Goal: Transaction & Acquisition: Purchase product/service

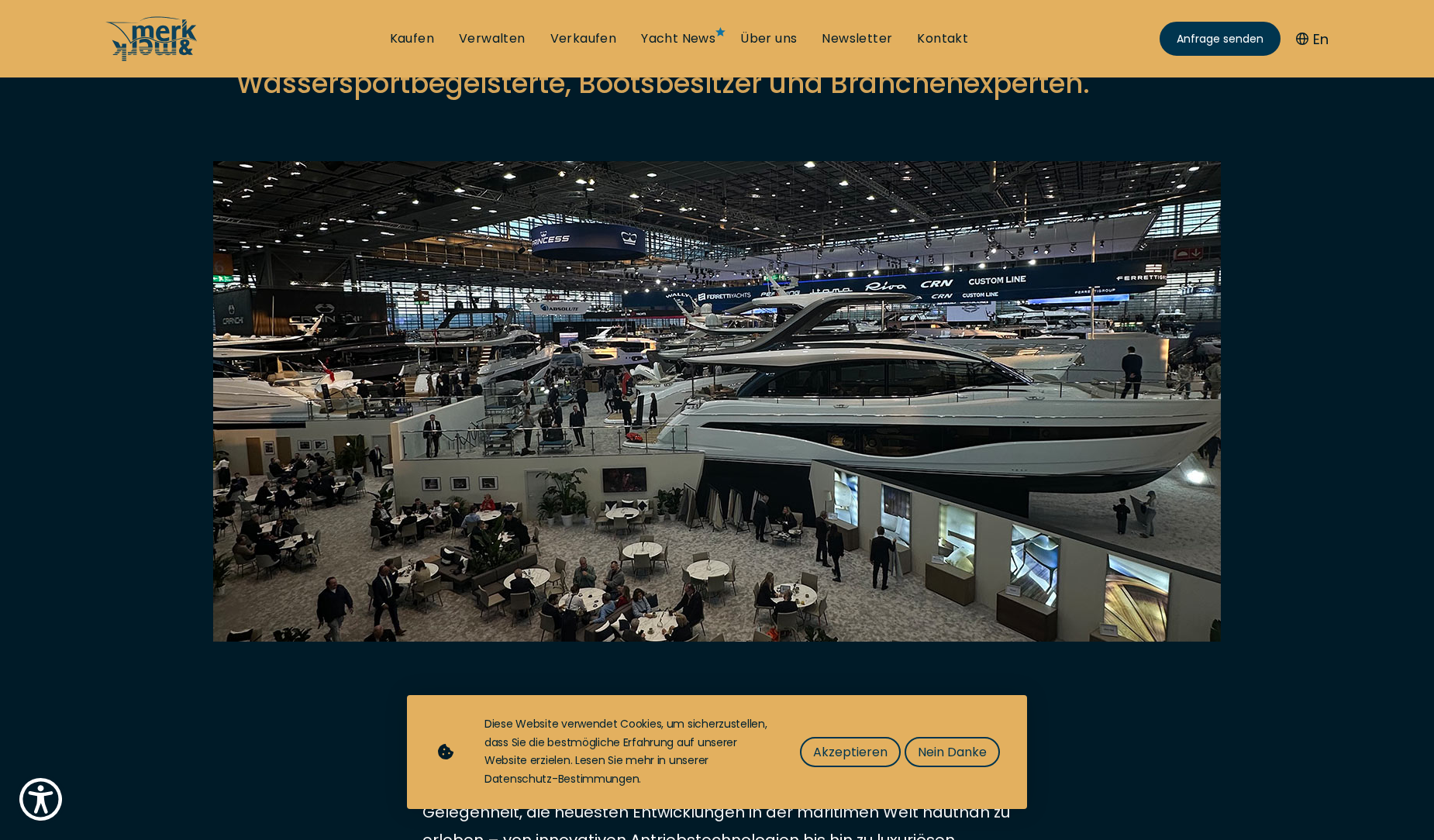
scroll to position [310, 0]
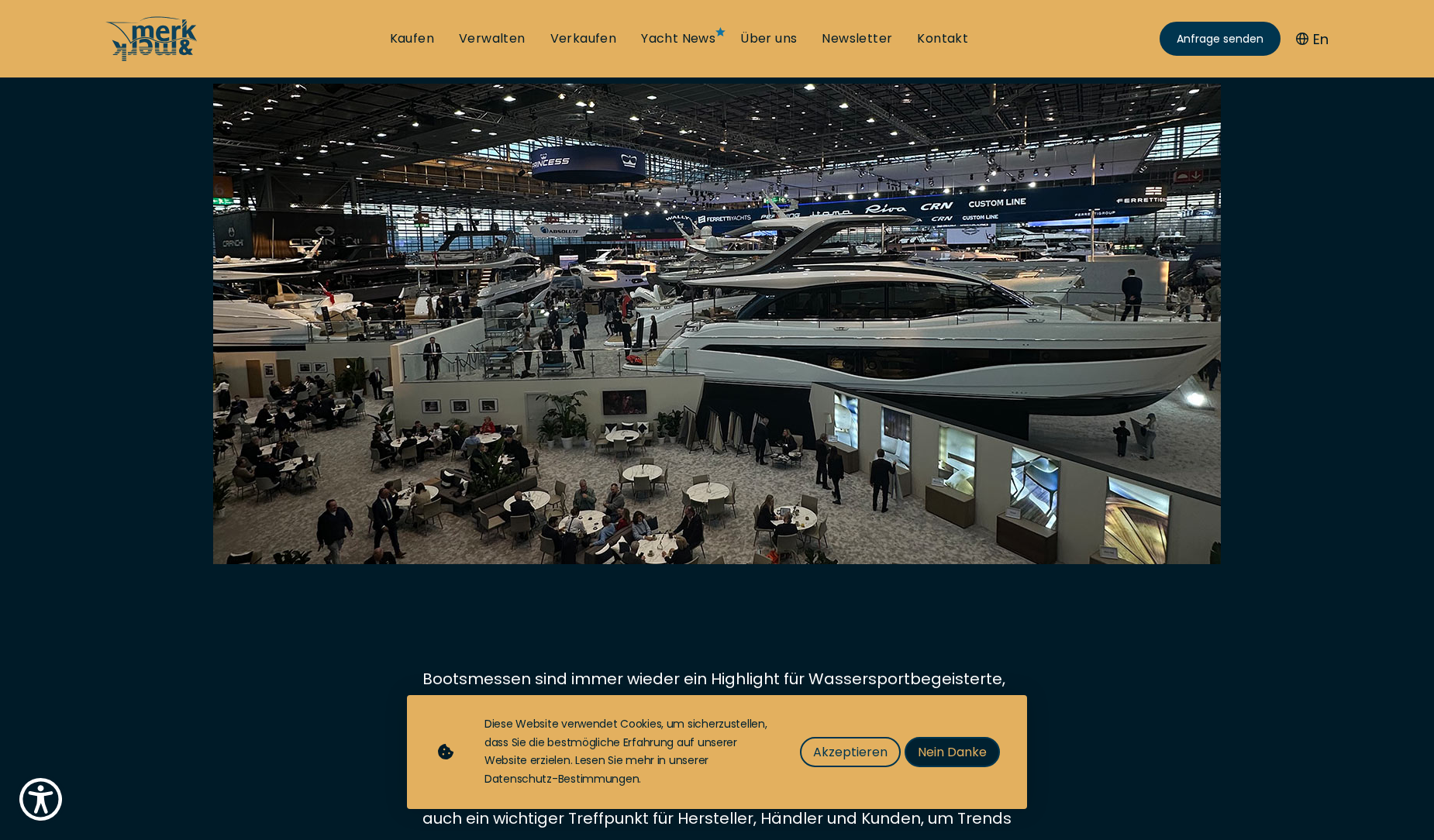
click at [928, 751] on span "Nein Danke" at bounding box center [952, 752] width 69 height 19
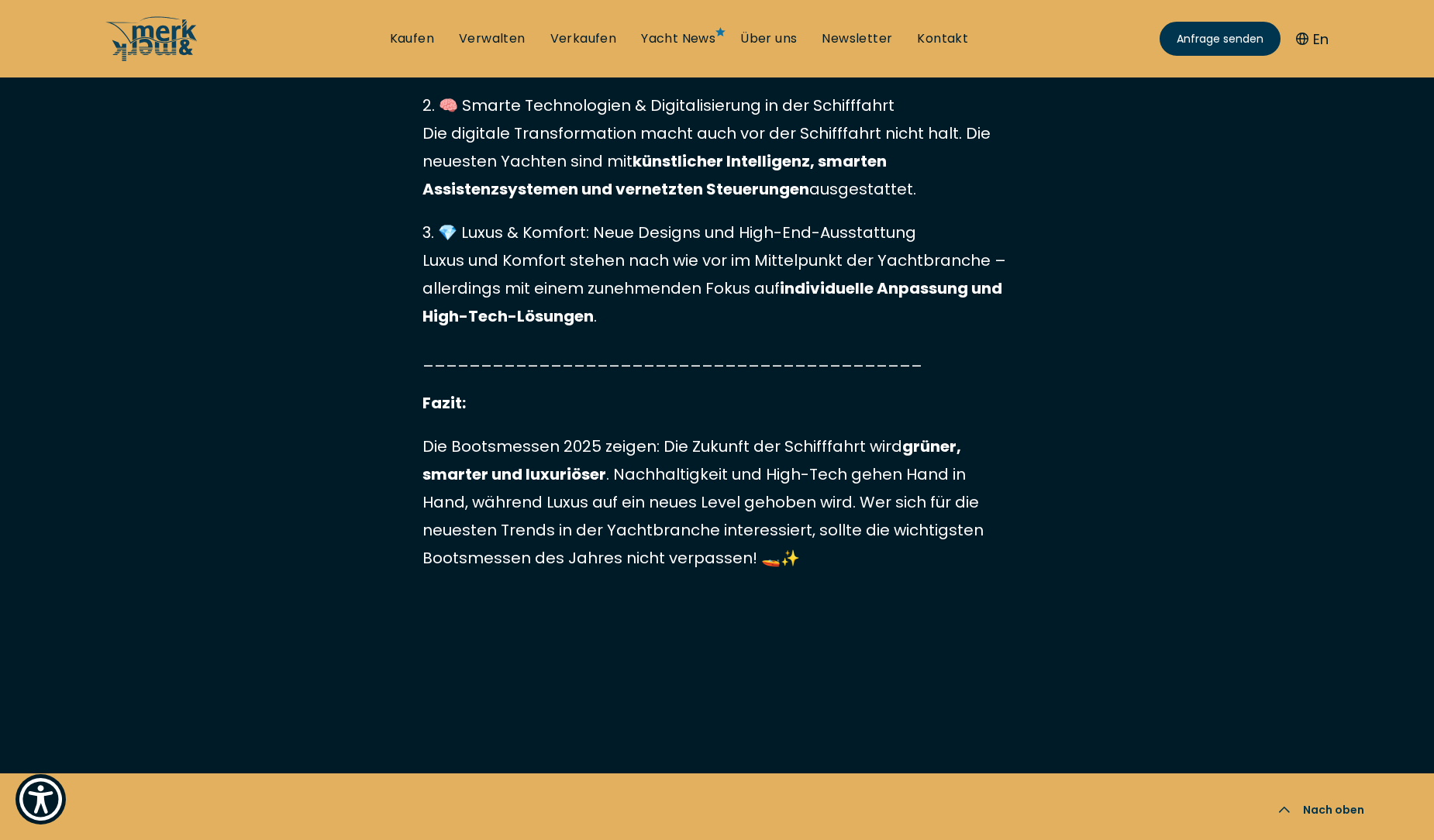
scroll to position [5552, 0]
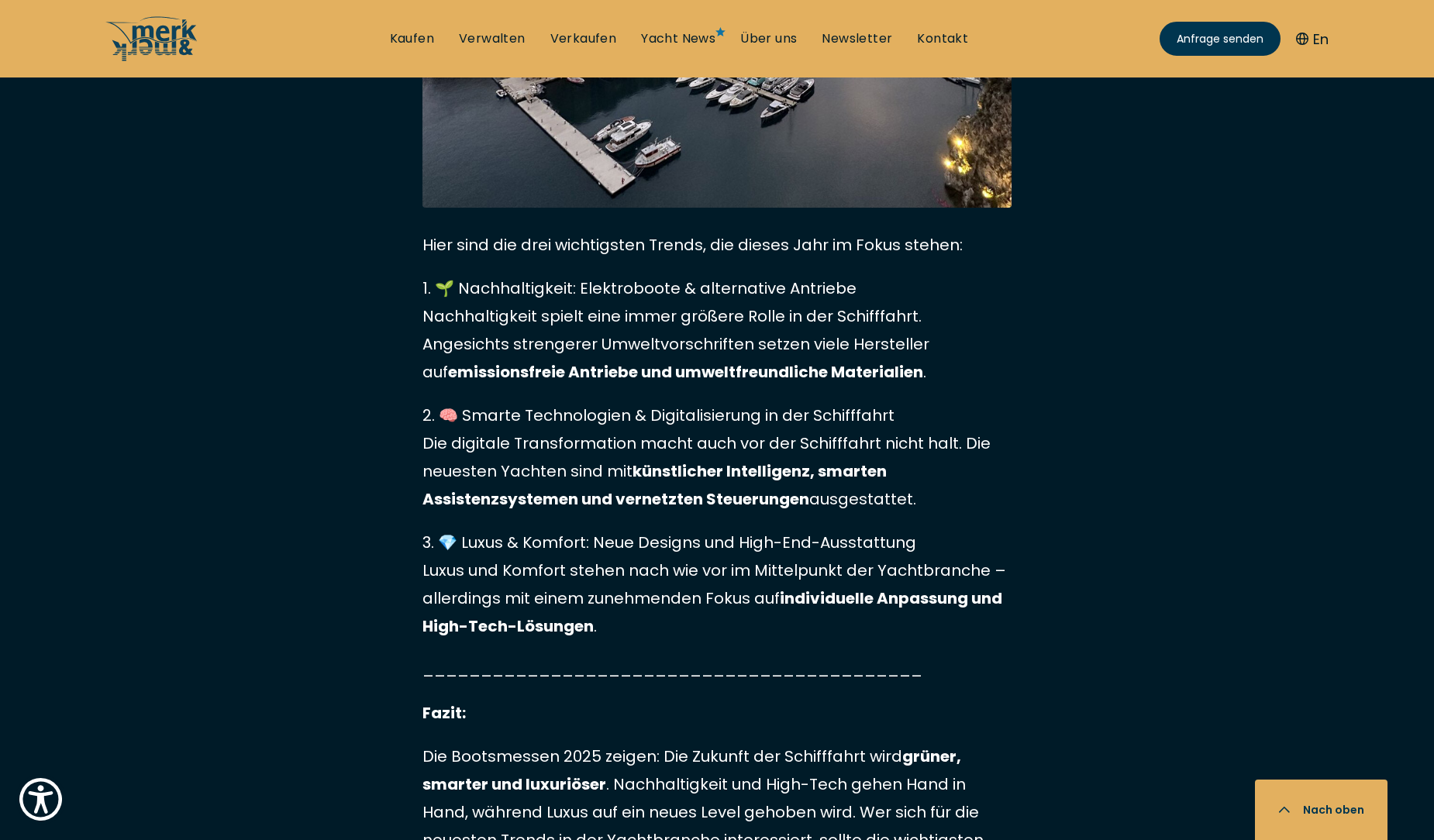
click at [591, 28] on ul "Kaufen Verwalten Verkaufen Yacht News Über uns Newsletter Kontakt Senden Sie un…" at bounding box center [679, 39] width 603 height 47
click at [591, 40] on link "Verkaufen" at bounding box center [583, 39] width 66 height 17
select select "sell"
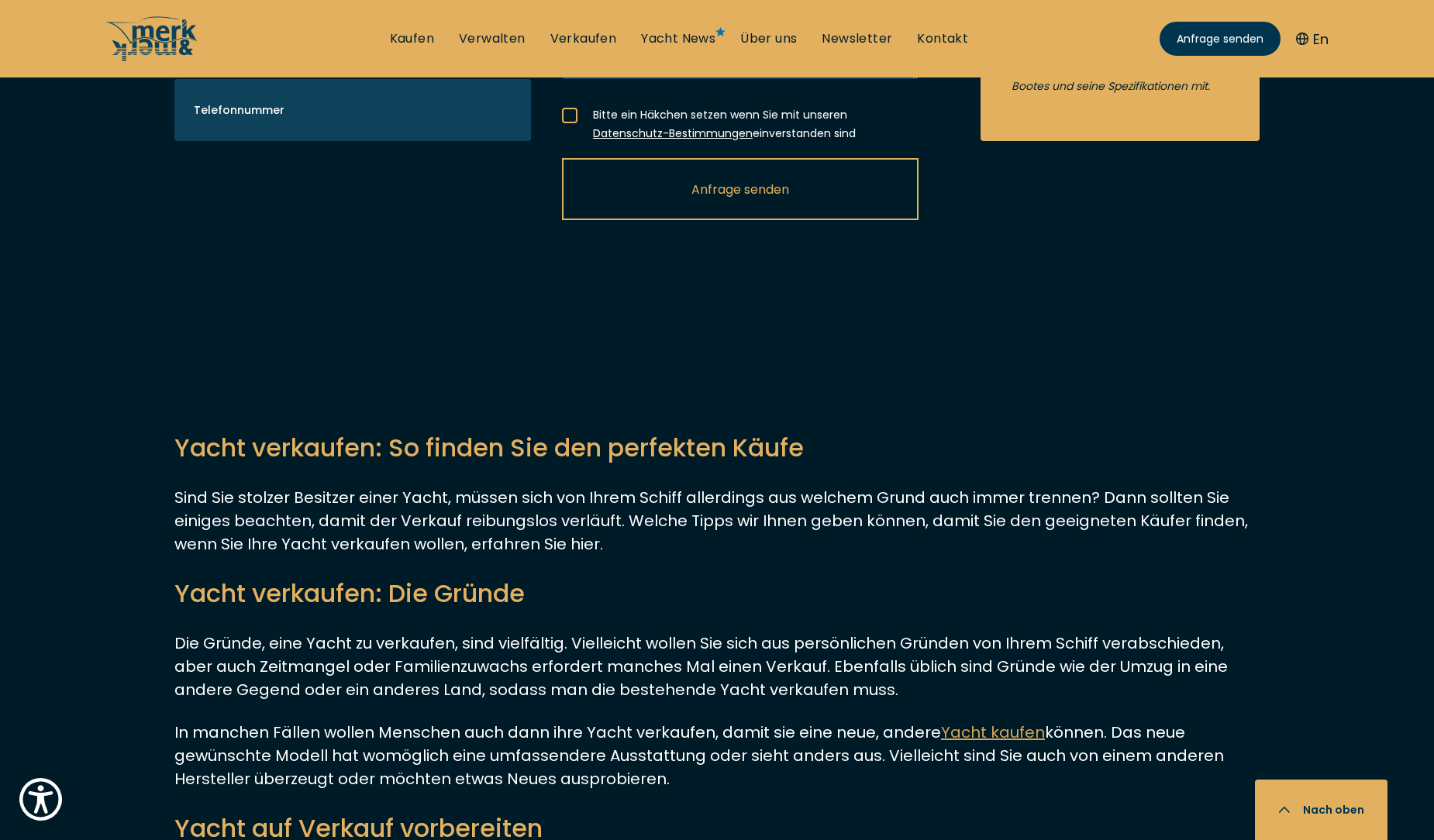
scroll to position [3565, 0]
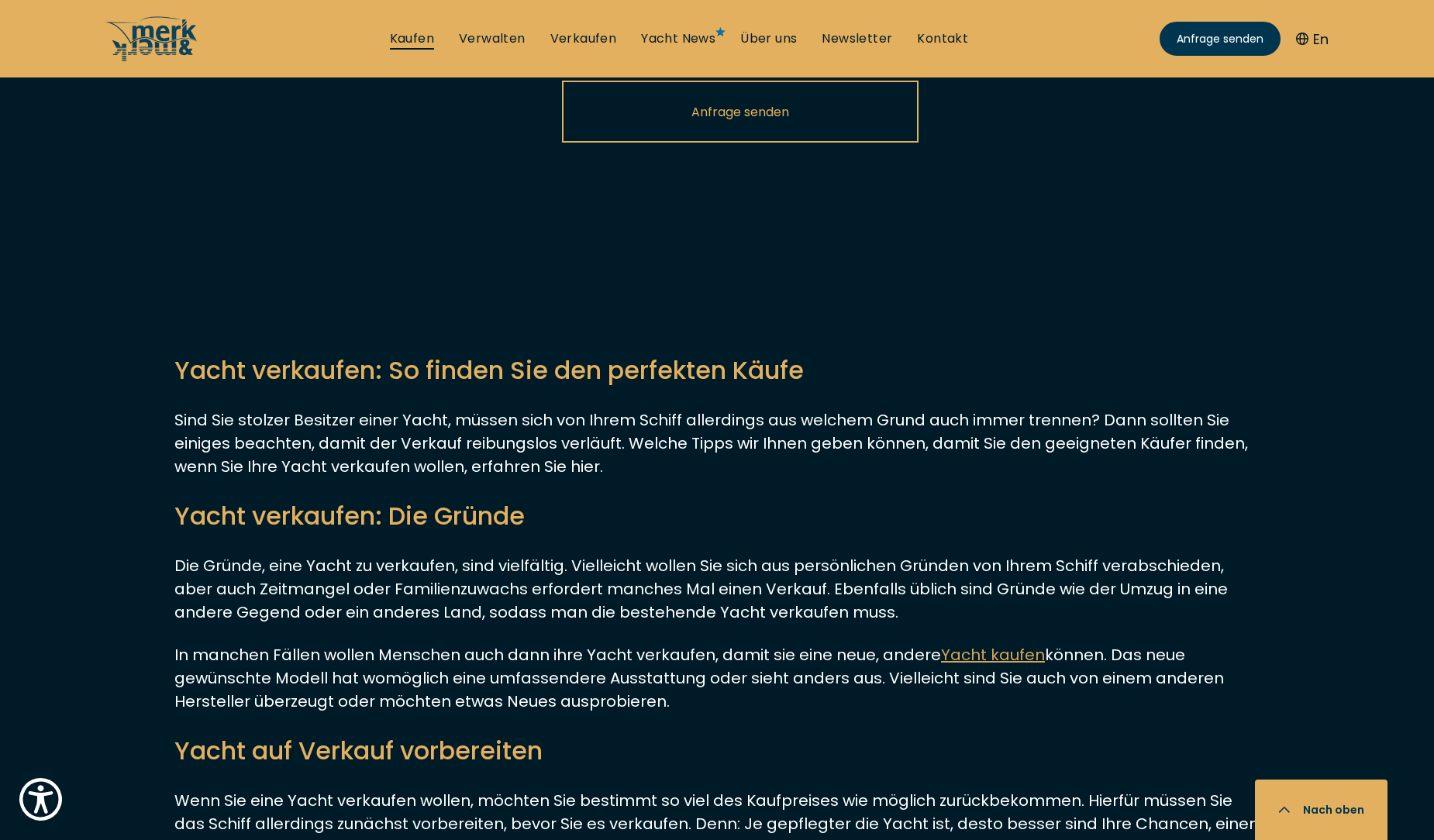
click at [408, 37] on link "Kaufen" at bounding box center [412, 39] width 44 height 17
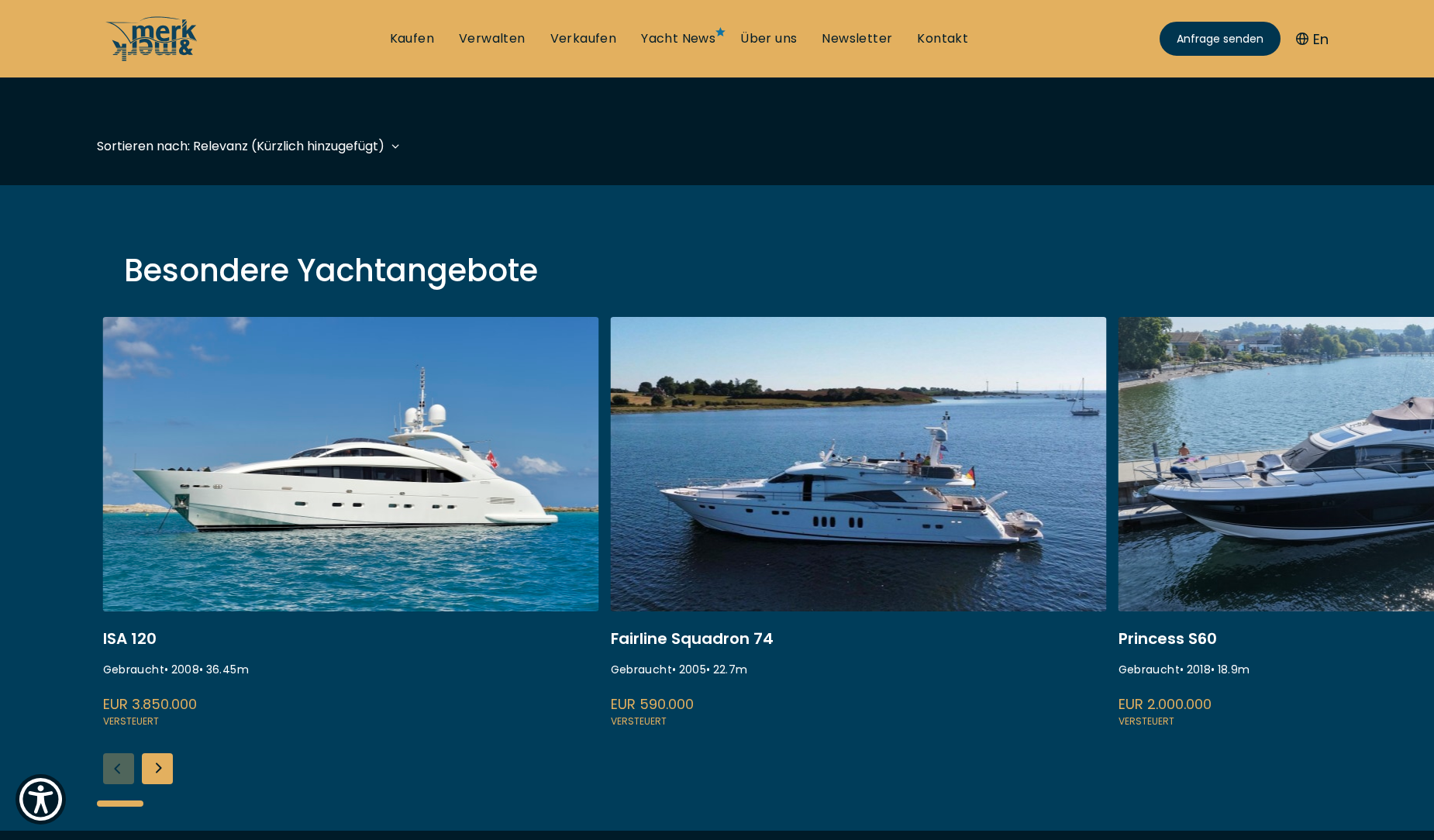
scroll to position [465, 0]
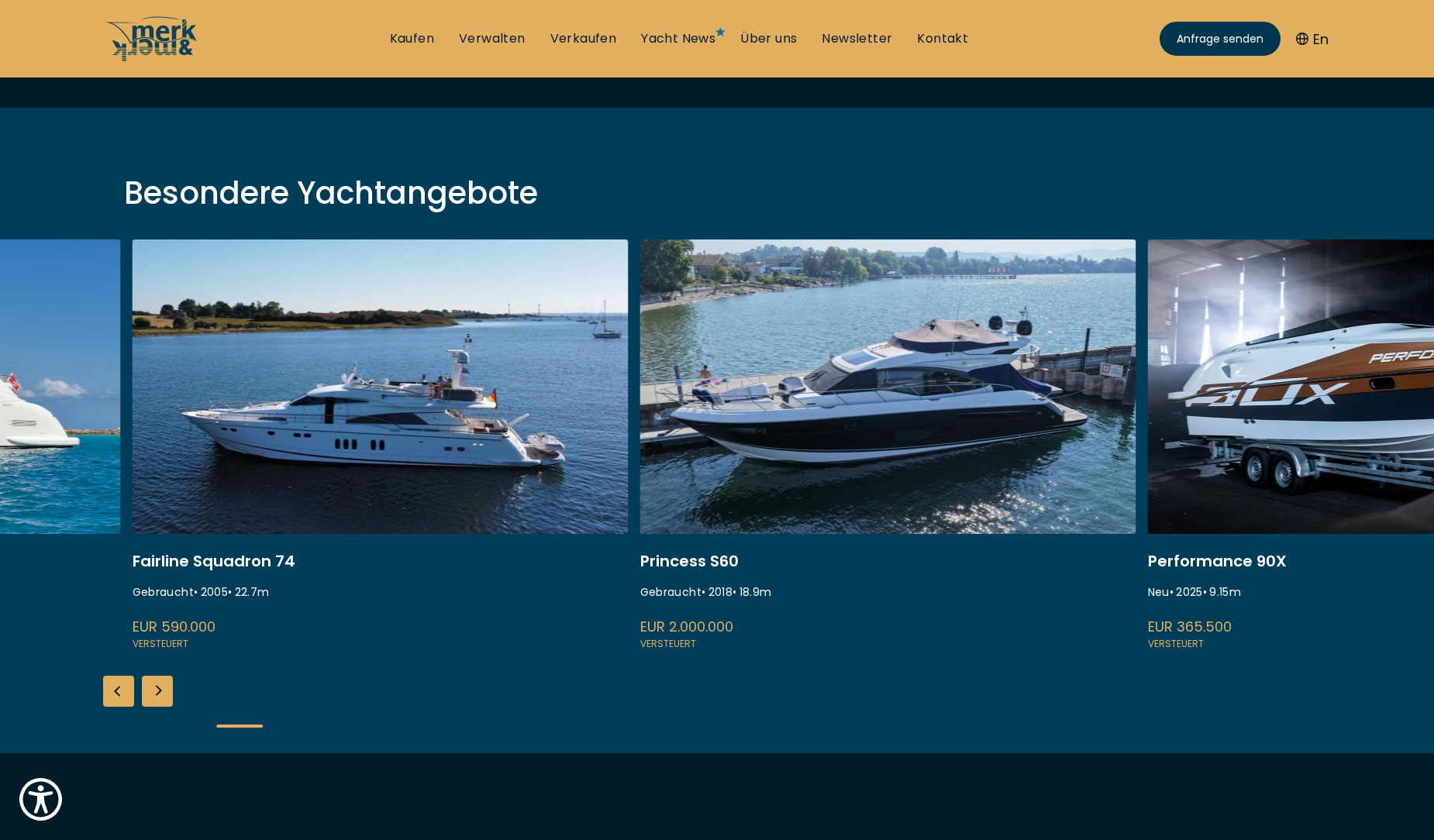
click at [380, 673] on div "ISA 120 Gebraucht • 2008 • 36.45 m EUR 3.850.000 Versteuert Fairline Squadron 7…" at bounding box center [717, 496] width 1434 height 514
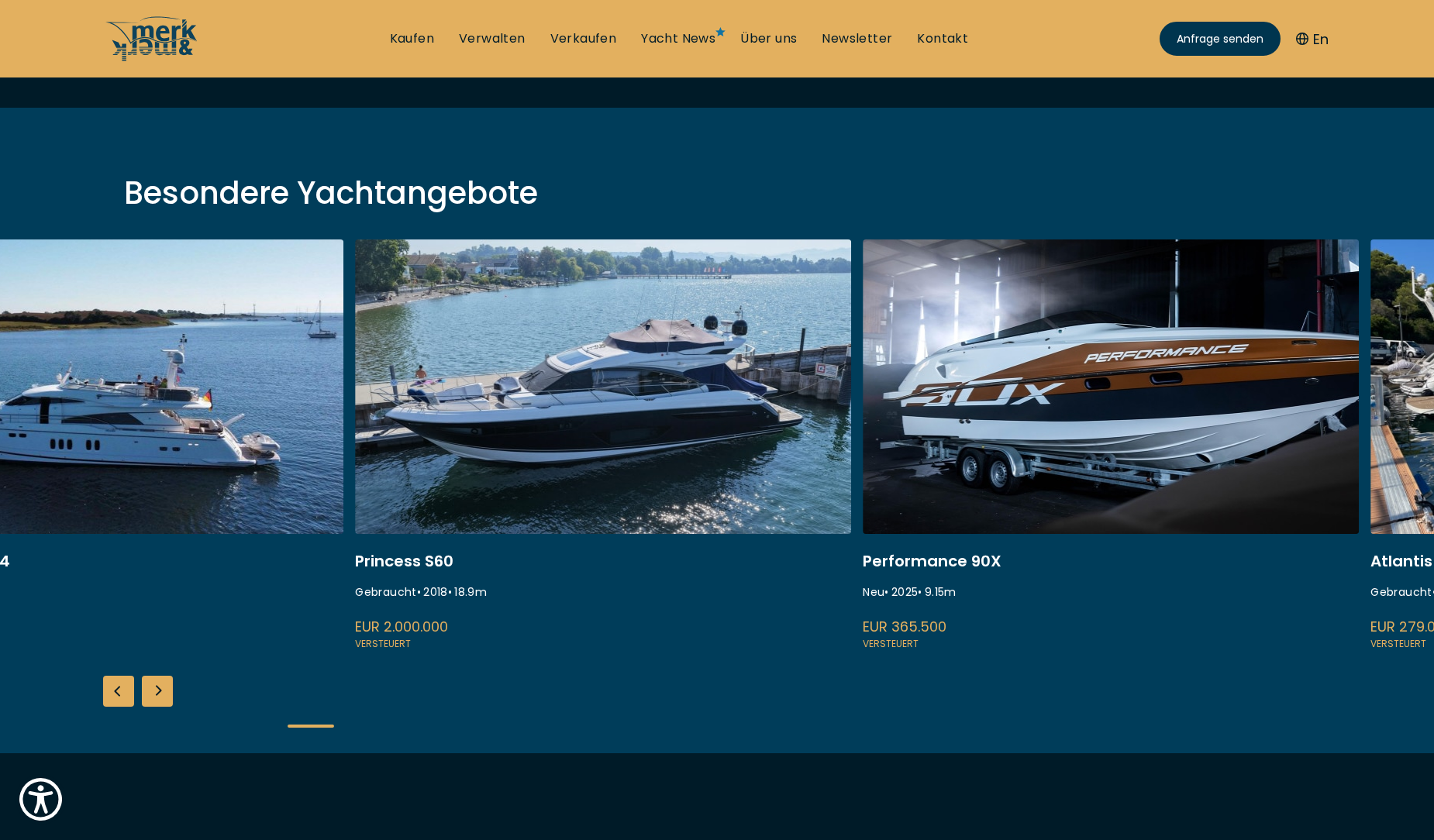
click at [718, 722] on div "ISA 120 Gebraucht • 2008 • 36.45 m EUR 3.850.000 Versteuert Fairline Squadron 7…" at bounding box center [717, 496] width 1434 height 514
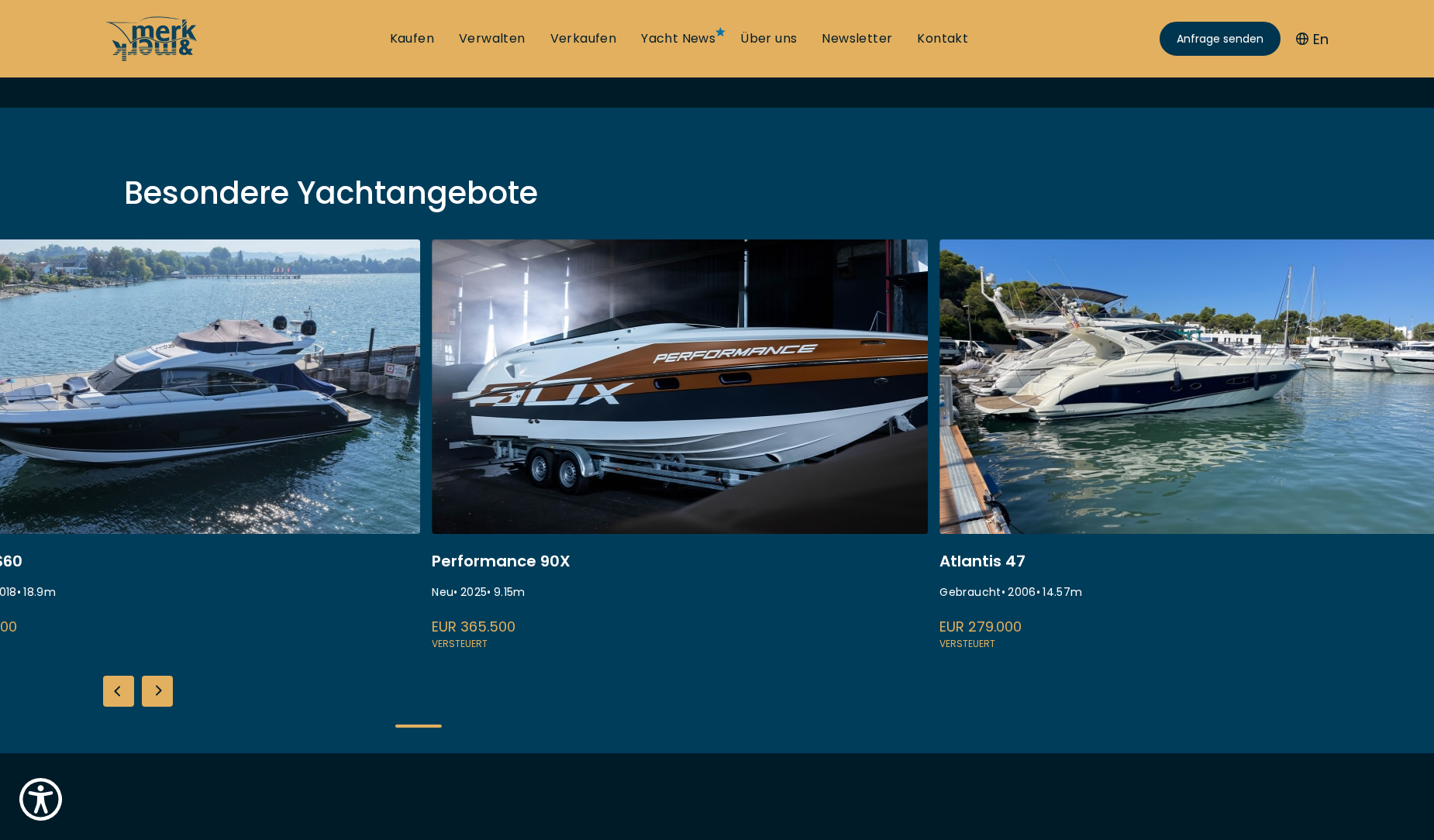
click at [867, 665] on div "ISA 120 Gebraucht • 2008 • 36.45 m EUR 3.850.000 Versteuert Fairline Squadron 7…" at bounding box center [717, 496] width 1434 height 514
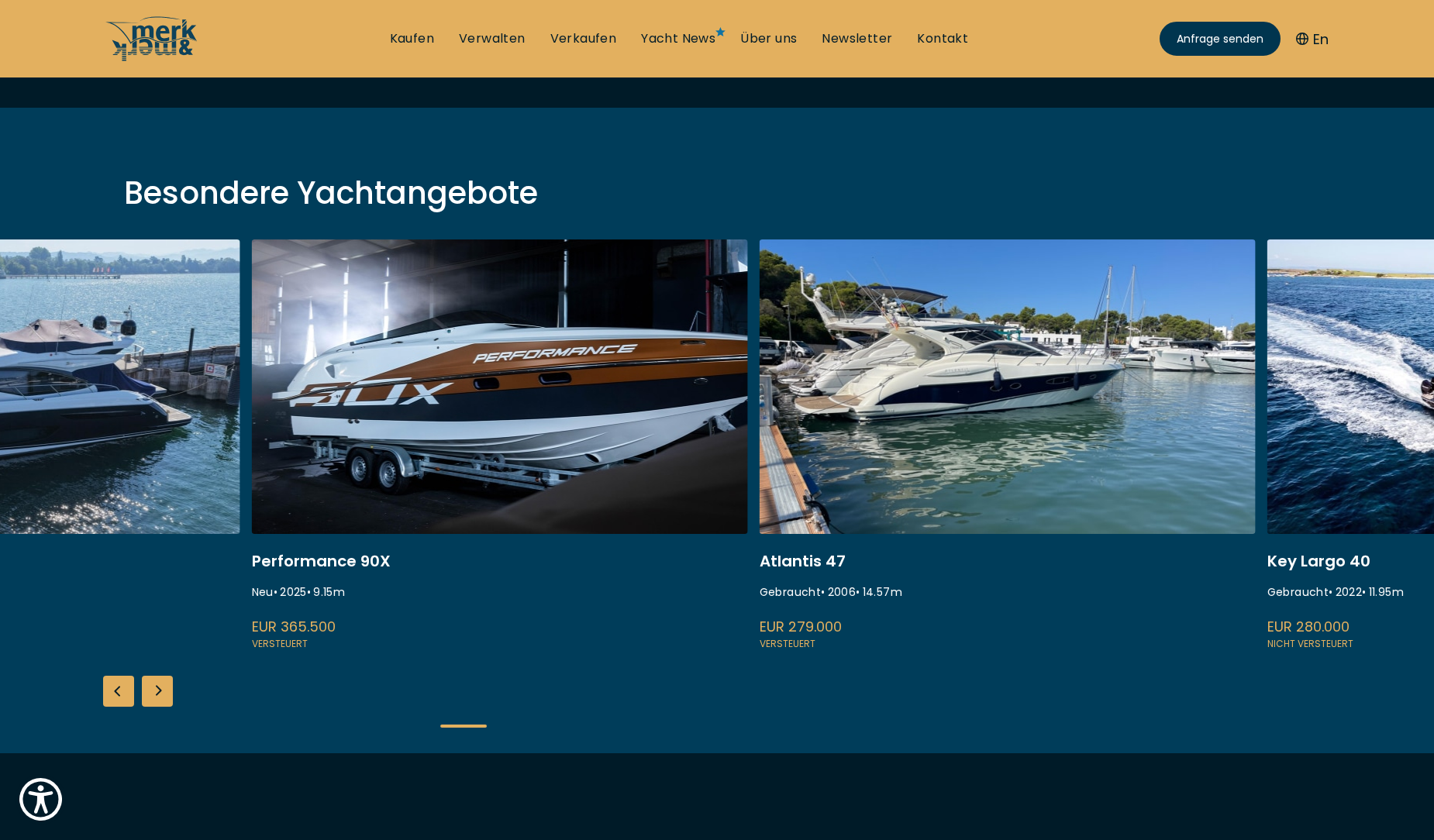
click at [862, 696] on div "ISA 120 Gebraucht • 2008 • 36.45 m EUR 3.850.000 Versteuert Fairline Squadron 7…" at bounding box center [717, 496] width 1434 height 514
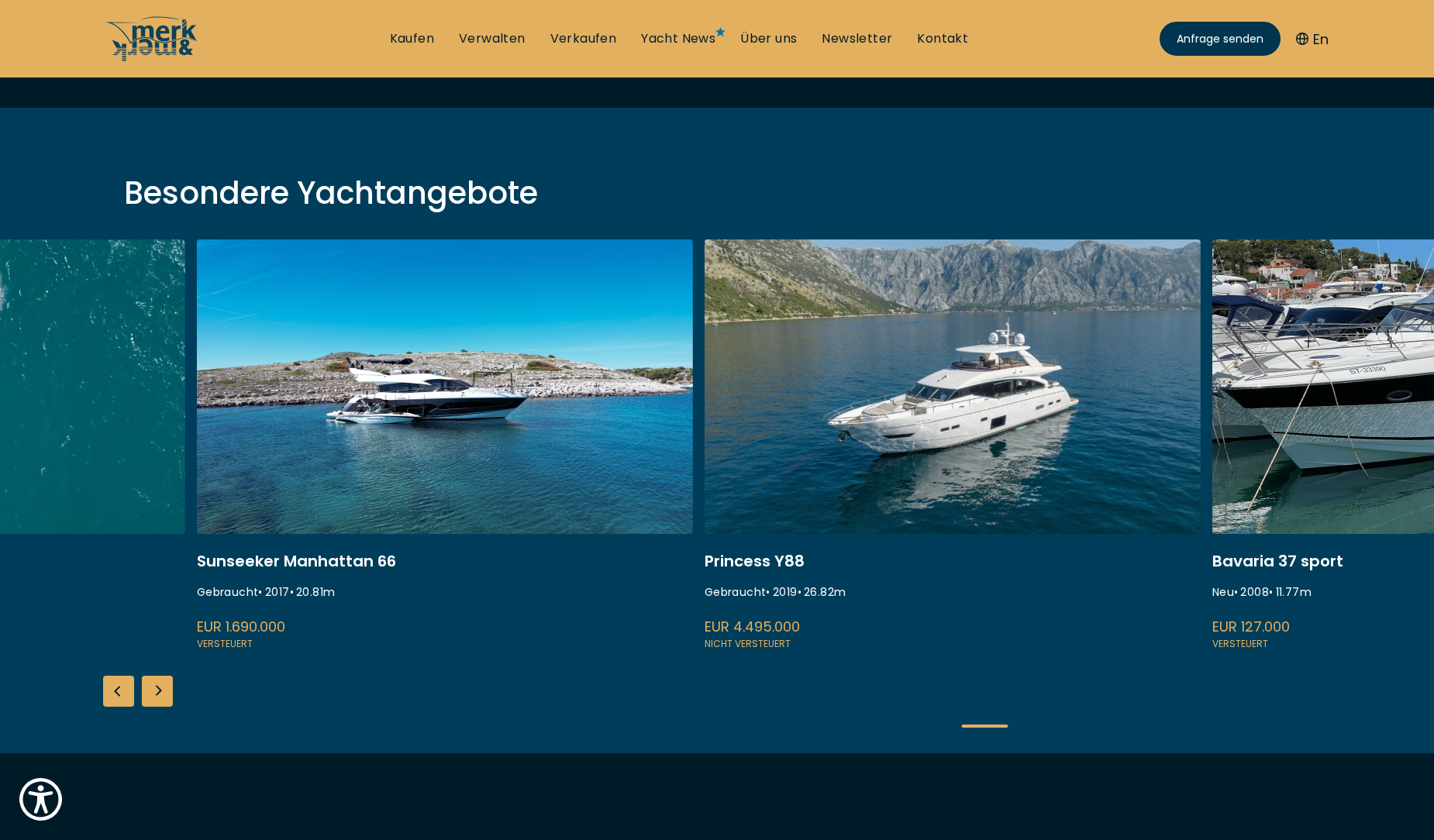
click at [1095, 673] on div "ISA 120 Gebraucht • 2008 • 36.45 m EUR 3.850.000 Versteuert Fairline Squadron 7…" at bounding box center [717, 496] width 1434 height 514
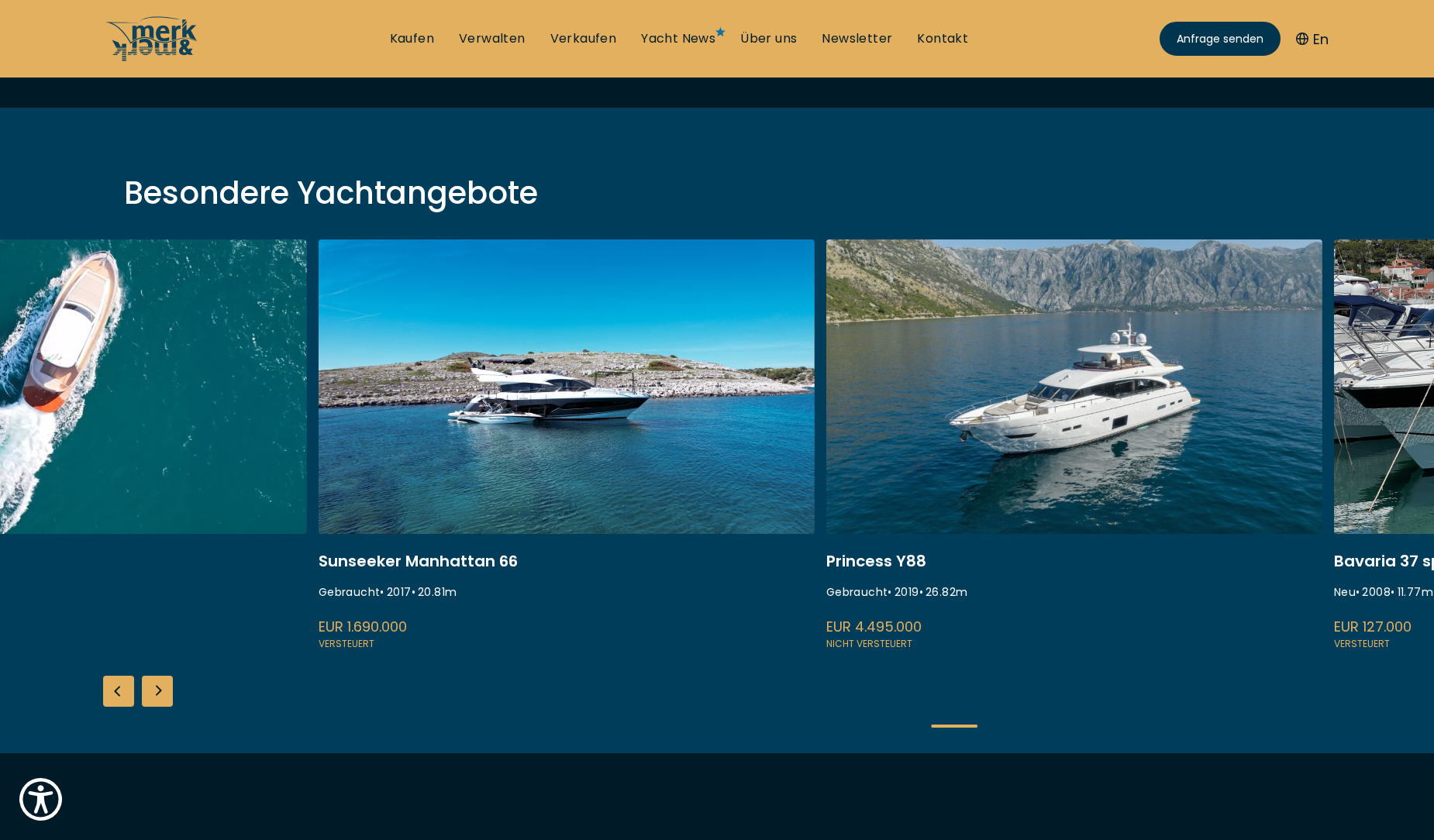
click at [742, 701] on div "ISA 120 Gebraucht • 2008 • 36.45 m EUR 3.850.000 Versteuert Fairline Squadron 7…" at bounding box center [717, 496] width 1434 height 514
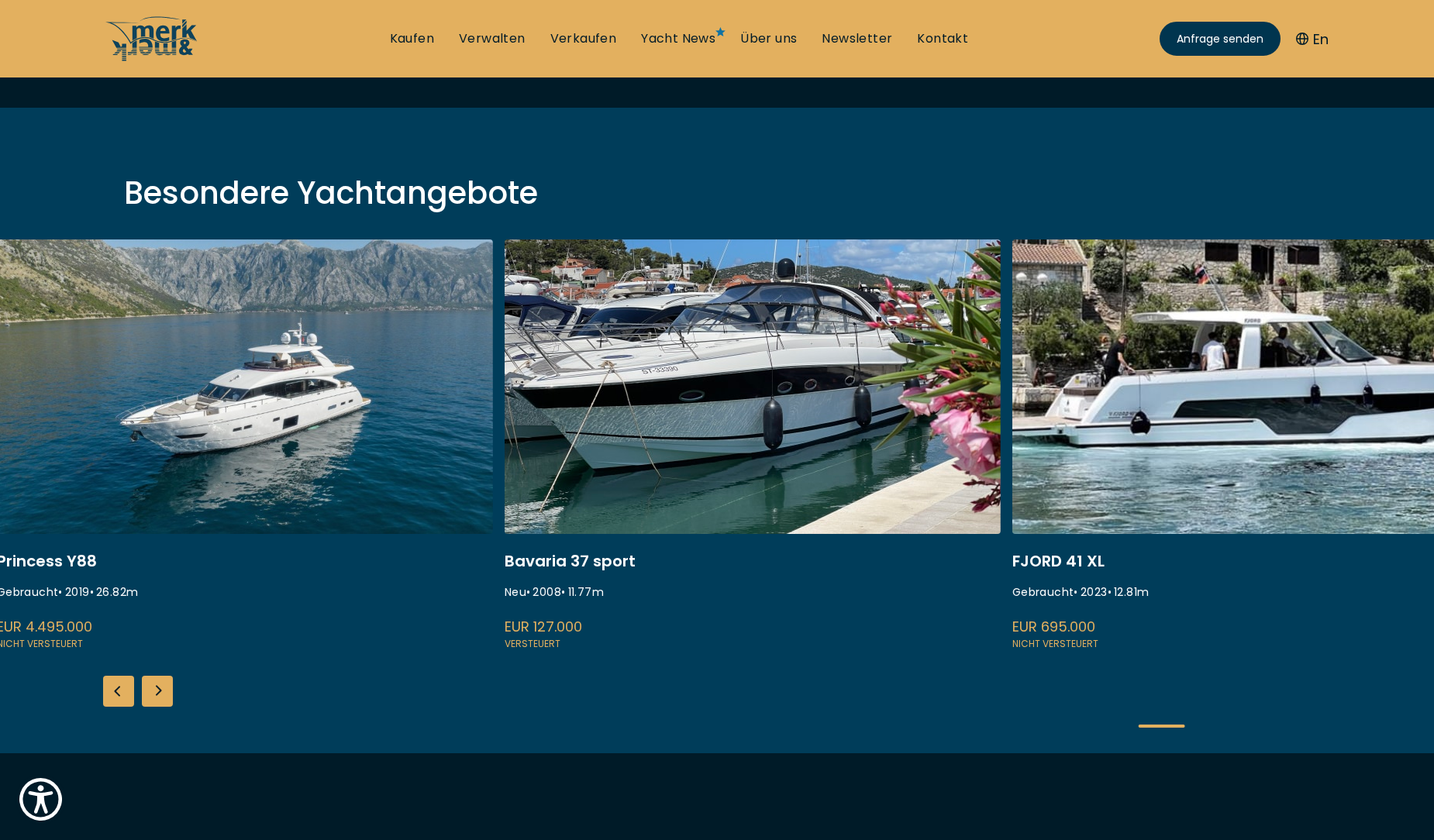
click at [418, 640] on div "ISA 120 Gebraucht • 2008 • 36.45 m EUR 3.850.000 Versteuert Fairline Squadron 7…" at bounding box center [717, 496] width 1434 height 514
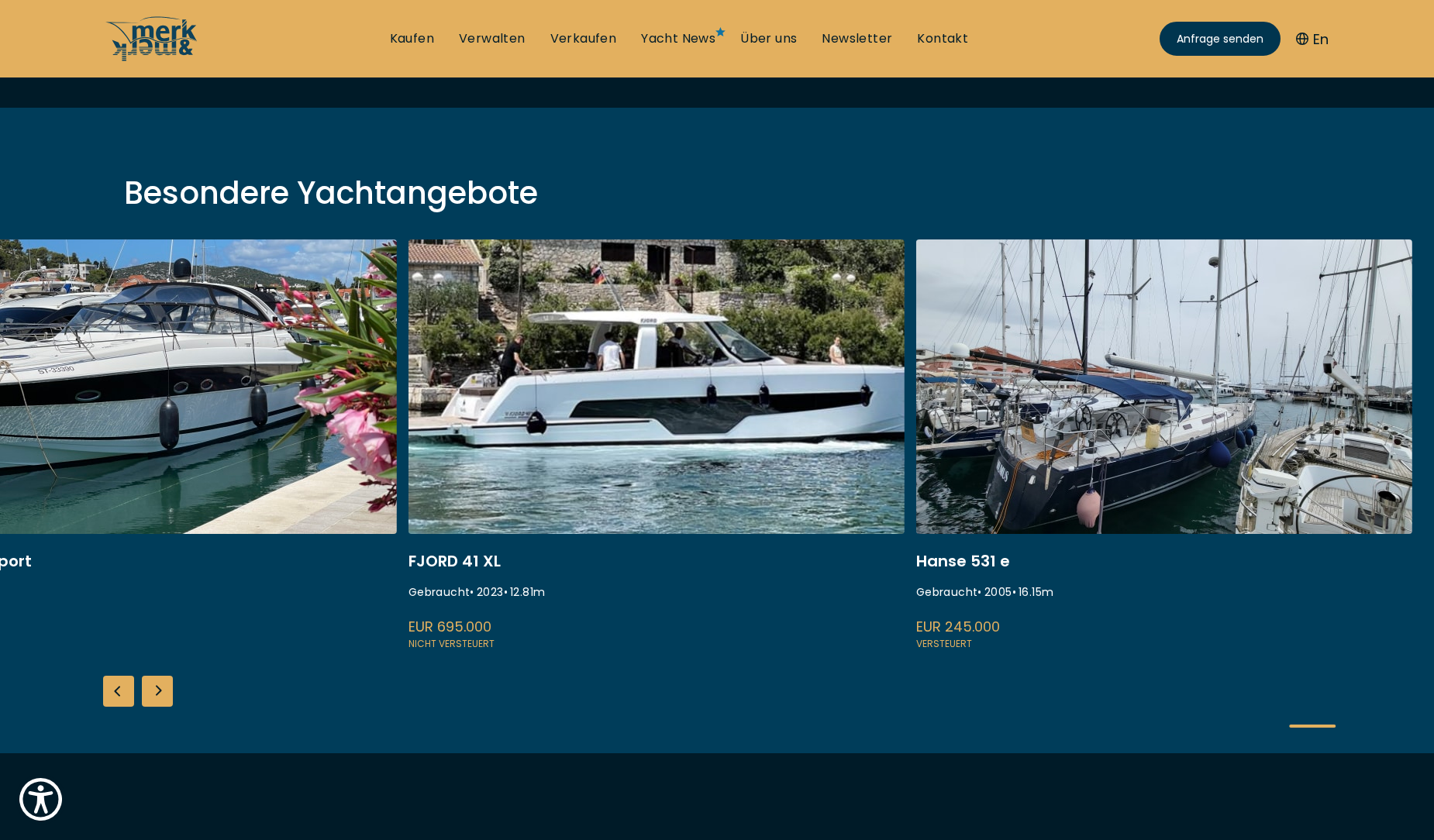
click at [591, 616] on link at bounding box center [656, 445] width 496 height 413
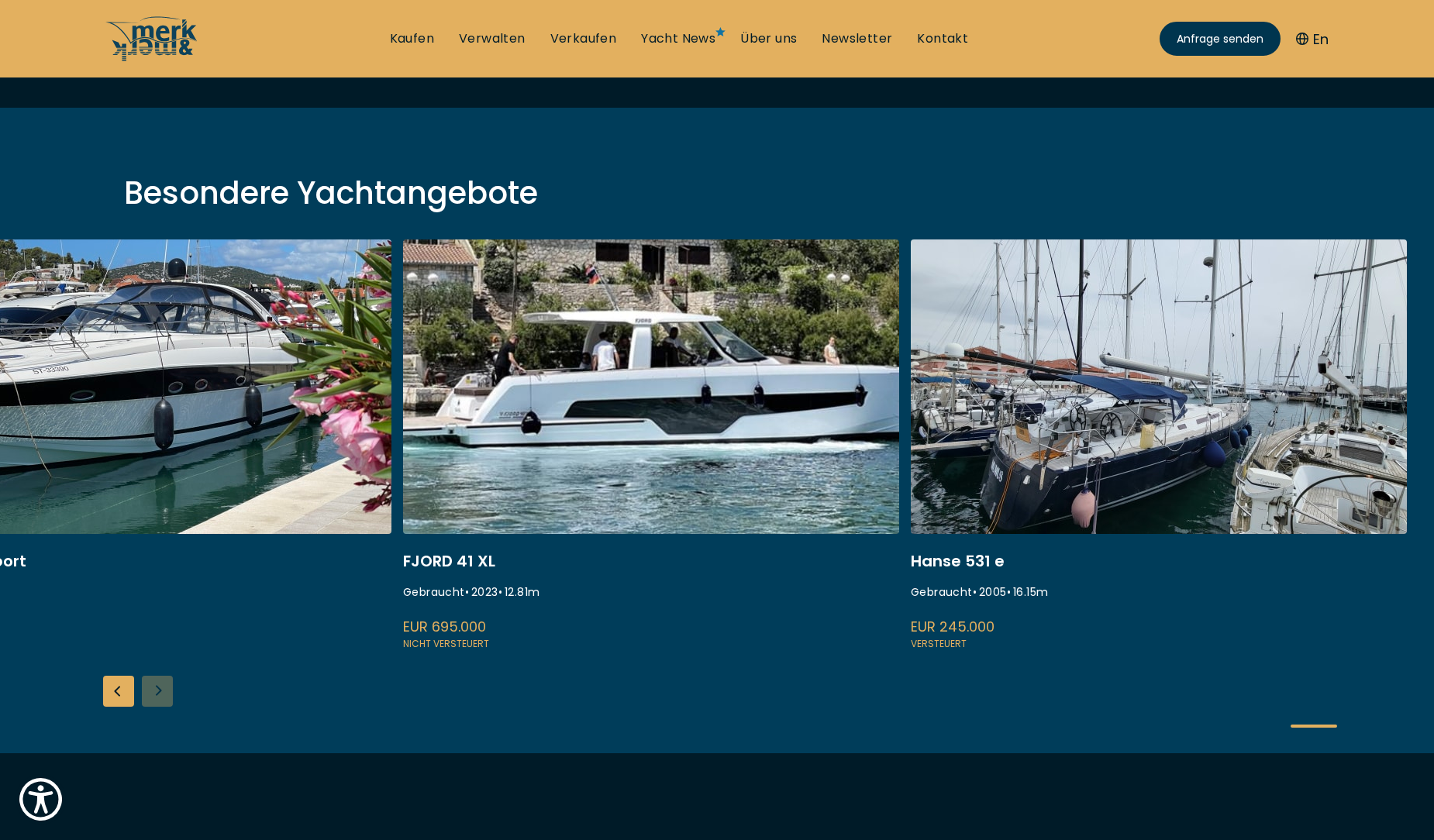
click at [1254, 630] on link at bounding box center [1159, 445] width 496 height 413
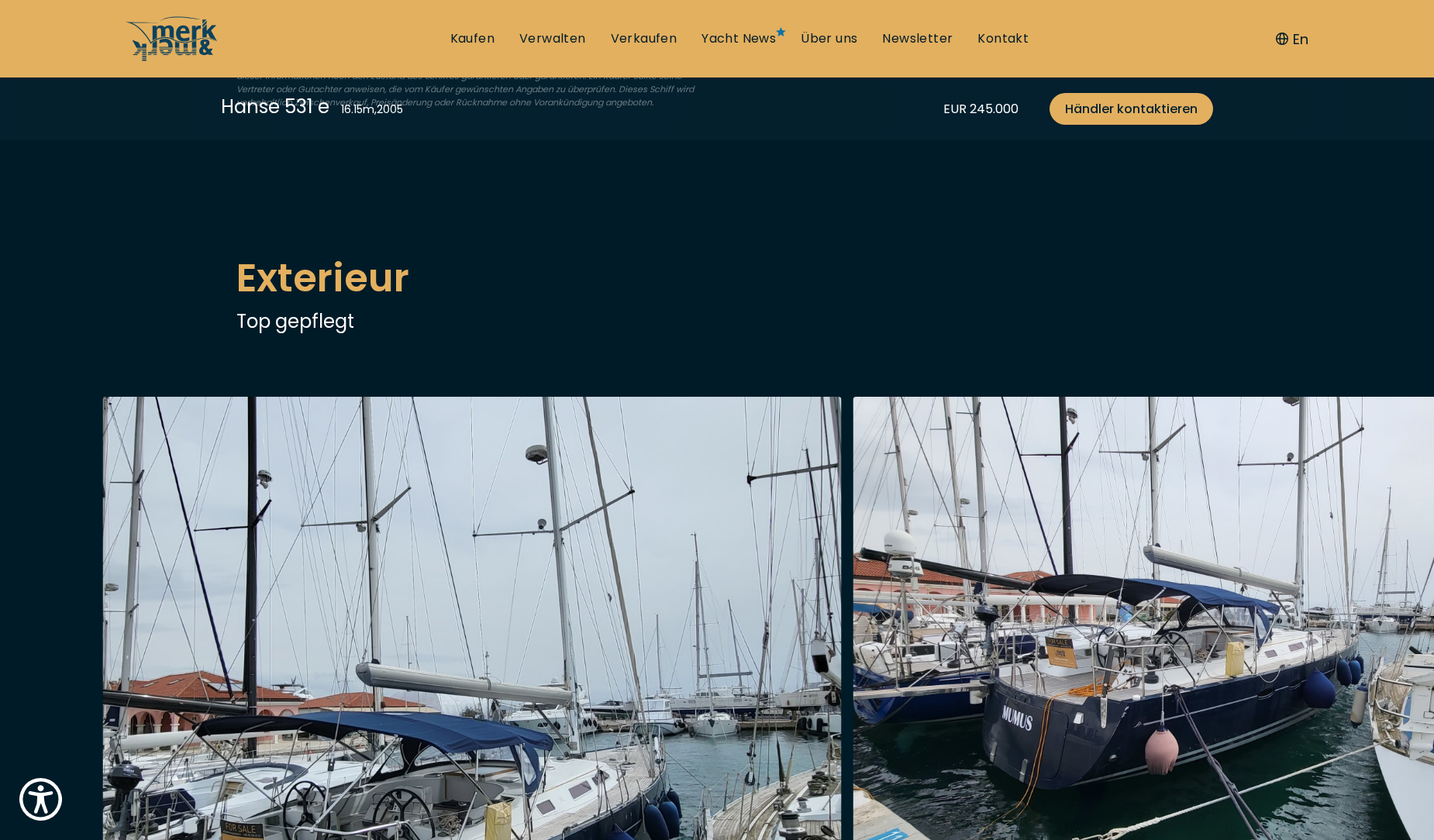
scroll to position [698, 0]
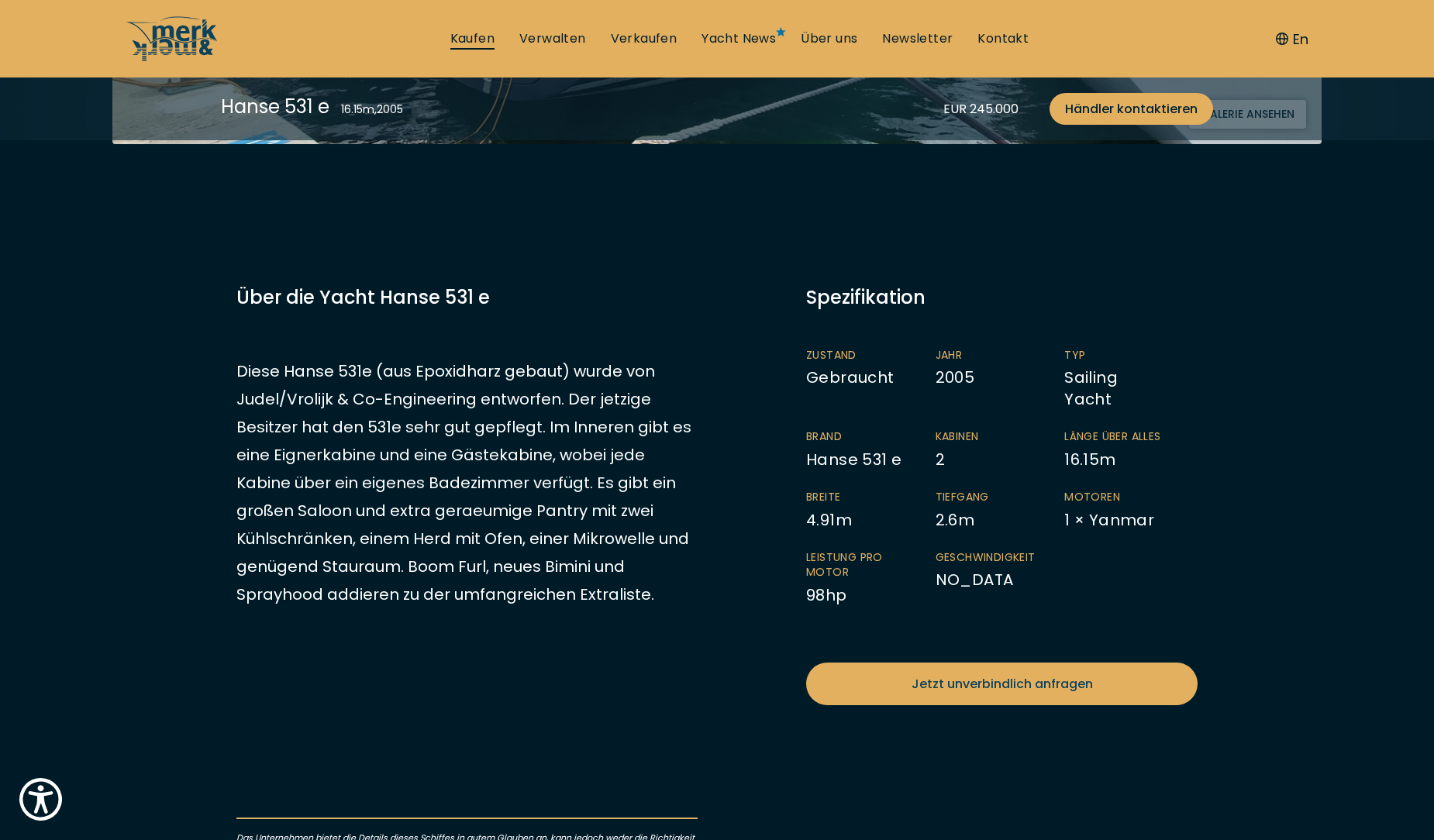
click at [471, 34] on link "Kaufen" at bounding box center [472, 39] width 44 height 17
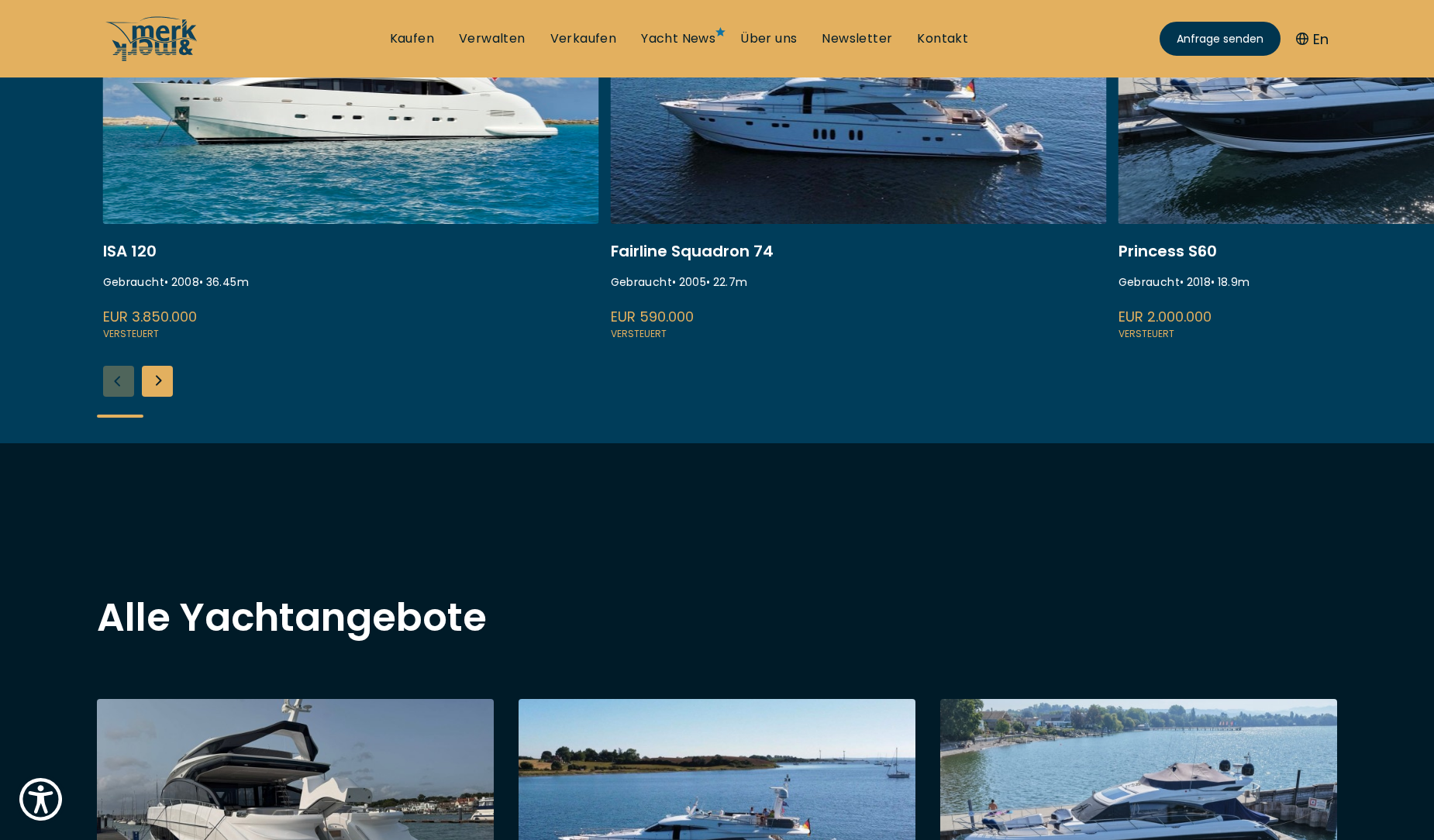
scroll to position [620, 0]
